Goal: Task Accomplishment & Management: Use online tool/utility

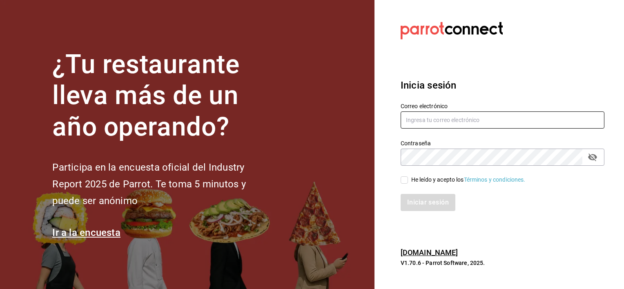
type input "[PERSON_NAME][EMAIL_ADDRESS][PERSON_NAME][DOMAIN_NAME]"
click at [403, 182] on input "He leído y acepto los Términos y condiciones." at bounding box center [404, 179] width 7 height 7
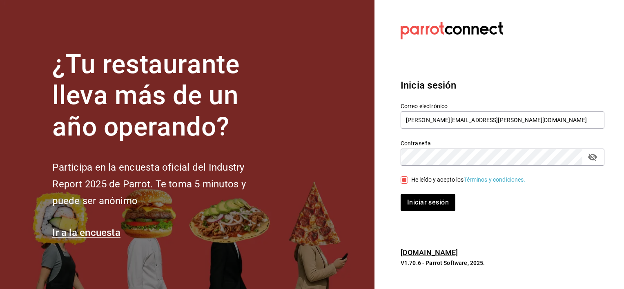
click at [403, 182] on input "He leído y acepto los Términos y condiciones." at bounding box center [404, 179] width 7 height 7
click at [404, 182] on input "He leído y acepto los Términos y condiciones." at bounding box center [404, 179] width 7 height 7
checkbox input "true"
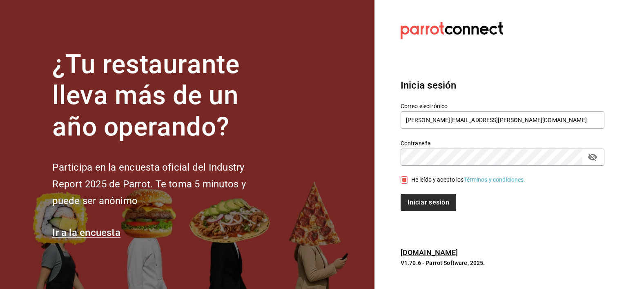
click at [413, 205] on button "Iniciar sesión" at bounding box center [429, 202] width 56 height 17
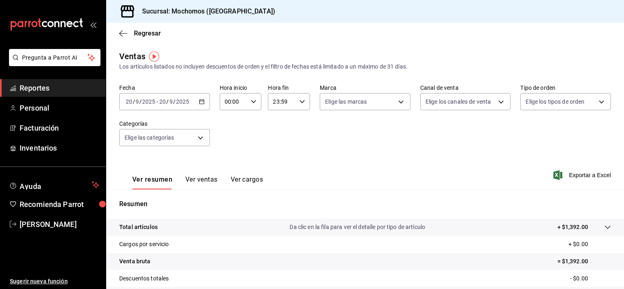
click at [202, 102] on icon "button" at bounding box center [202, 102] width 6 height 6
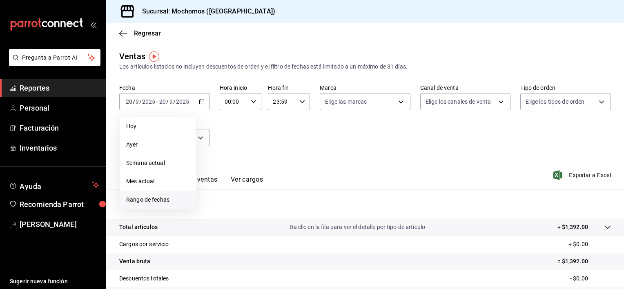
click at [167, 199] on span "Rango de fechas" at bounding box center [157, 200] width 63 height 9
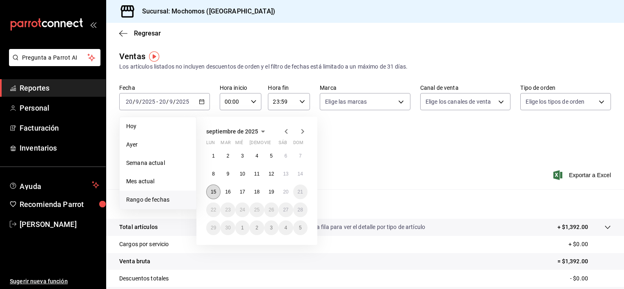
click at [215, 189] on abbr "15" at bounding box center [213, 192] width 5 height 6
click at [288, 193] on abbr "20" at bounding box center [285, 192] width 5 height 6
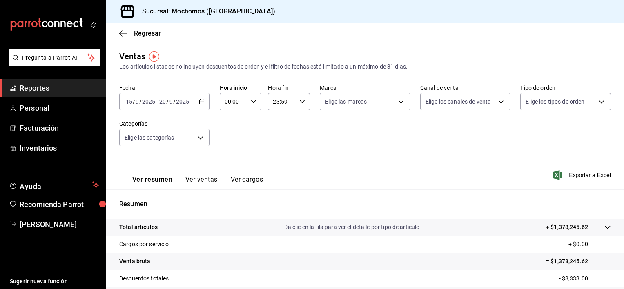
click at [251, 101] on \(Stroke\) "button" at bounding box center [253, 101] width 5 height 3
click at [232, 149] on button "01" at bounding box center [229, 142] width 18 height 16
type input "01:00"
click at [227, 160] on button "05" at bounding box center [229, 155] width 18 height 16
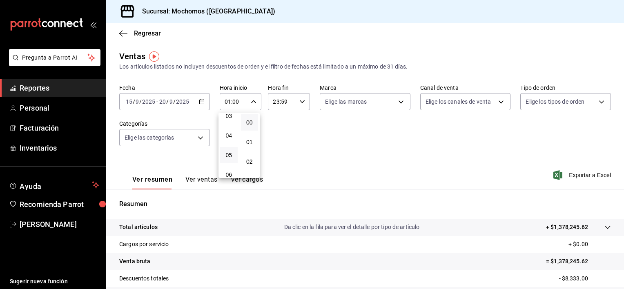
type input "05:00"
click at [301, 100] on div at bounding box center [312, 144] width 624 height 289
click at [301, 100] on icon "button" at bounding box center [302, 102] width 6 height 6
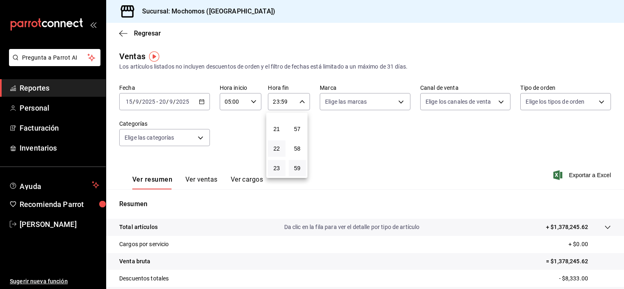
click at [282, 142] on button "22" at bounding box center [277, 148] width 18 height 16
type input "22:59"
click at [276, 147] on button "05" at bounding box center [277, 151] width 18 height 16
type input "05:59"
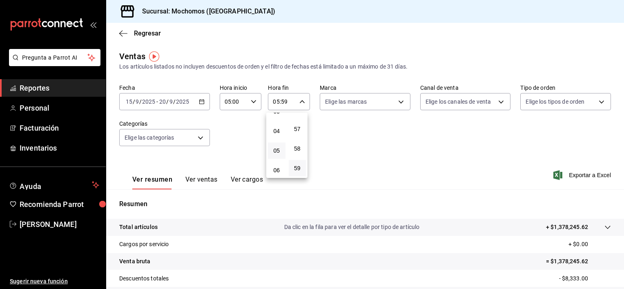
click at [568, 176] on div at bounding box center [312, 144] width 624 height 289
click at [568, 176] on span "Exportar a Excel" at bounding box center [583, 175] width 56 height 10
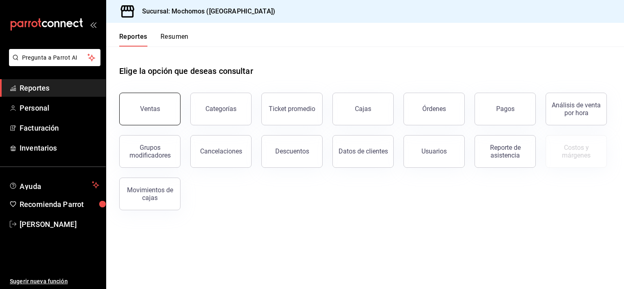
click at [152, 97] on button "Ventas" at bounding box center [149, 109] width 61 height 33
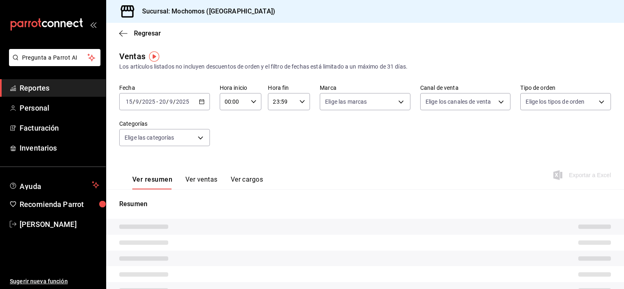
type input "05:00"
type input "05:59"
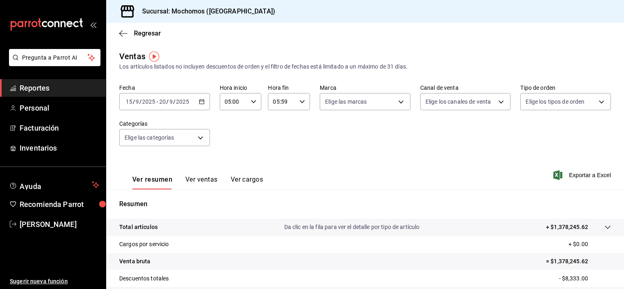
click at [200, 99] on icon "button" at bounding box center [202, 102] width 6 height 6
drag, startPoint x: 588, startPoint y: 179, endPoint x: 582, endPoint y: 175, distance: 7.7
click at [312, 175] on span "Exportar a Excel" at bounding box center [583, 175] width 56 height 10
click at [312, 175] on div "Exportando a excel..." at bounding box center [578, 174] width 66 height 7
